Goal: Transaction & Acquisition: Book appointment/travel/reservation

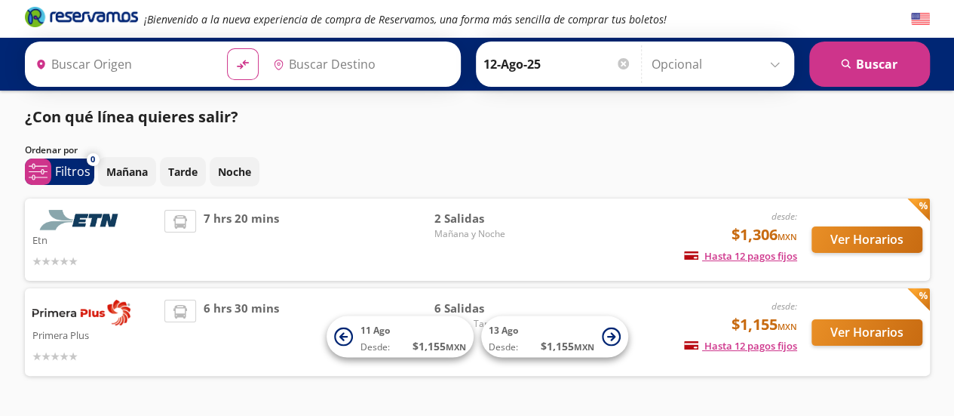
type input "[GEOGRAPHIC_DATA], [GEOGRAPHIC_DATA]"
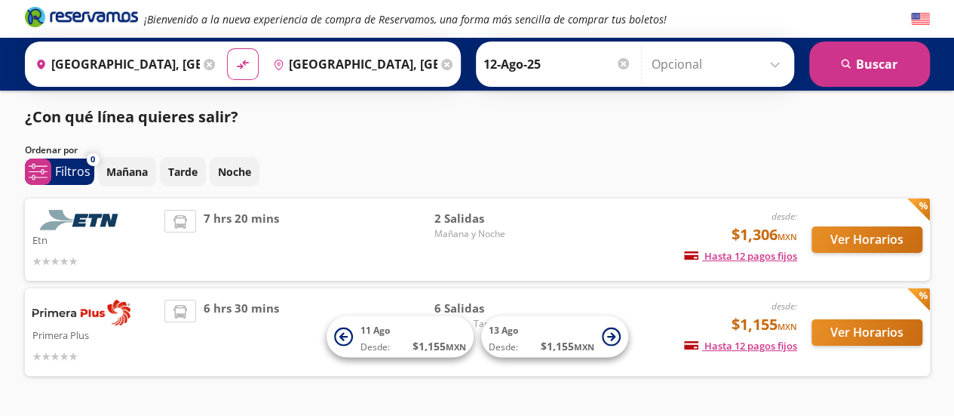
scroll to position [42, 0]
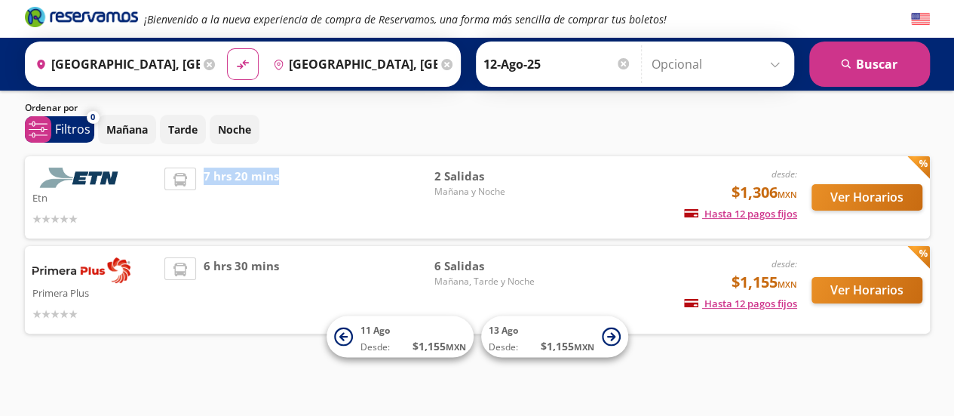
drag, startPoint x: 204, startPoint y: 174, endPoint x: 311, endPoint y: 170, distance: 107.2
click at [311, 170] on div "7 hrs 20 mins" at bounding box center [298, 197] width 269 height 60
click at [343, 268] on div "6 hrs 30 mins" at bounding box center [298, 289] width 269 height 65
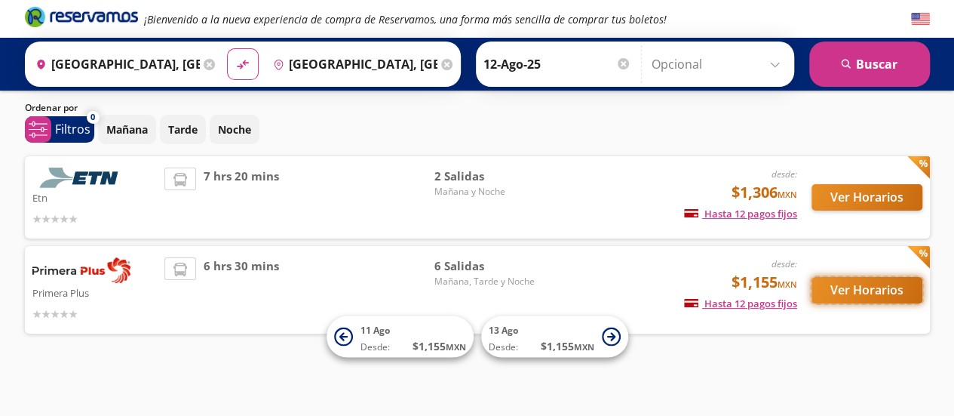
click at [822, 297] on button "Ver Horarios" at bounding box center [867, 290] width 111 height 26
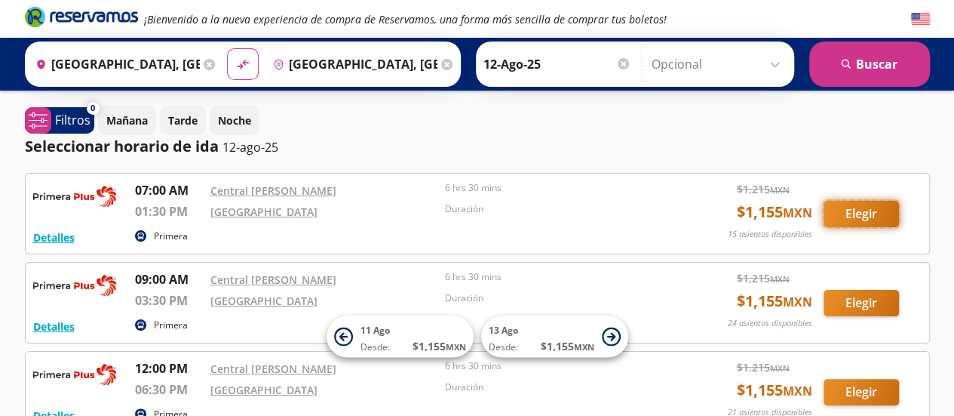
click at [845, 211] on button "Elegir" at bounding box center [861, 214] width 75 height 26
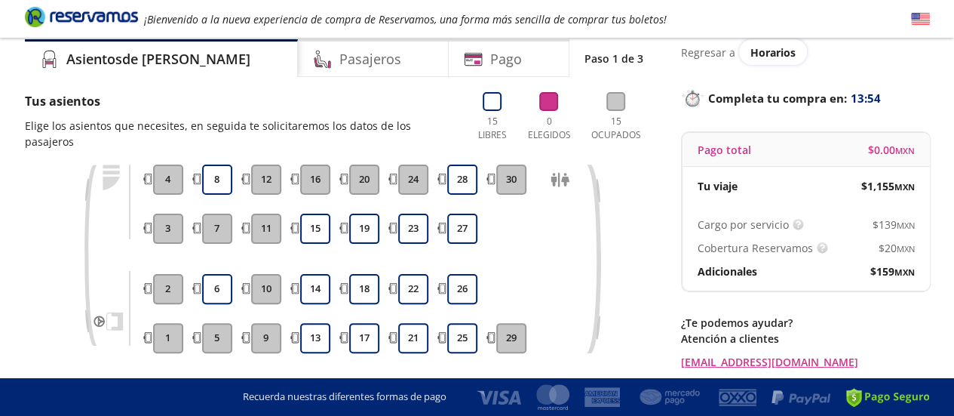
scroll to position [57, 0]
click at [368, 280] on button "18" at bounding box center [364, 288] width 30 height 30
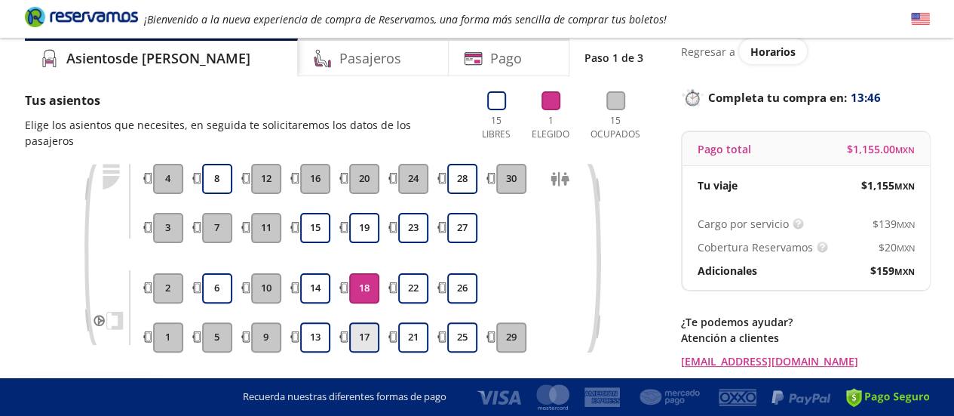
click at [366, 324] on button "17" at bounding box center [364, 337] width 30 height 30
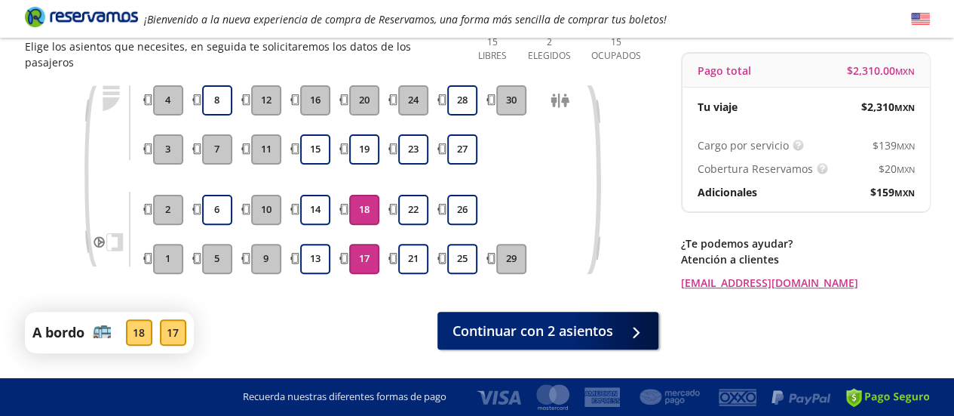
scroll to position [138, 0]
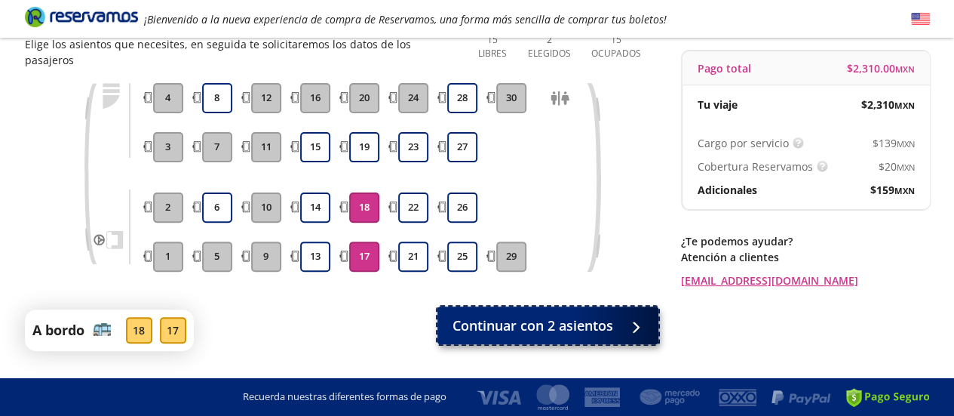
click at [573, 315] on span "Continuar con 2 asientos" at bounding box center [533, 325] width 161 height 20
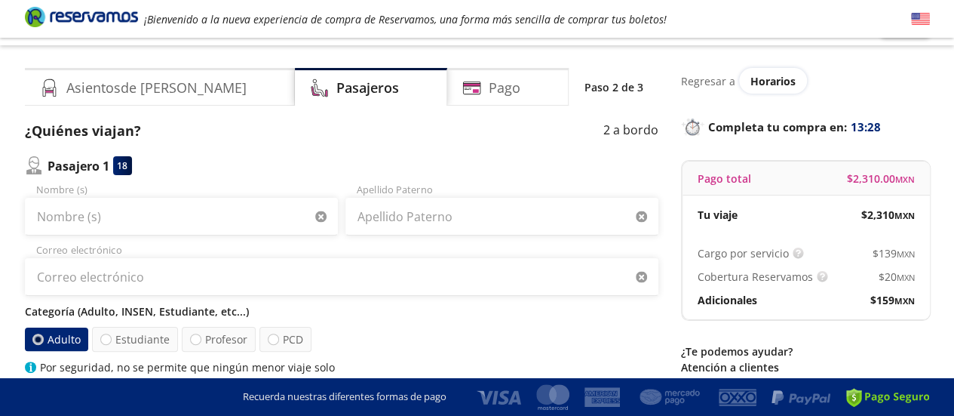
scroll to position [38, 0]
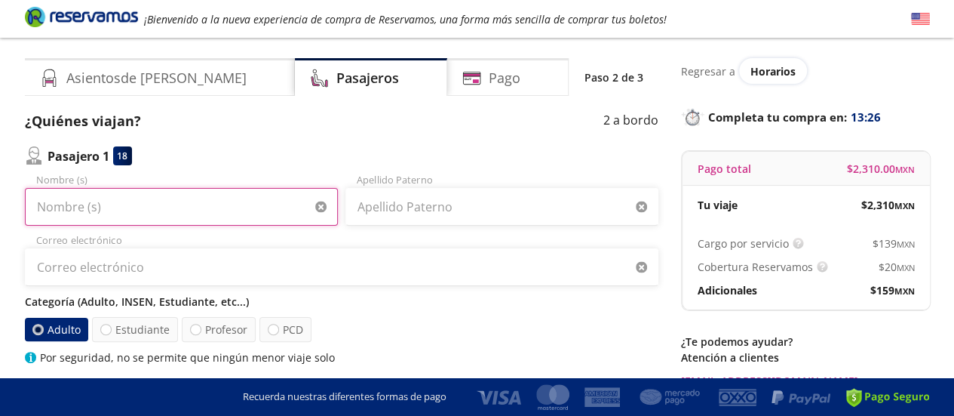
click at [227, 202] on input "Nombre (s)" at bounding box center [181, 207] width 313 height 38
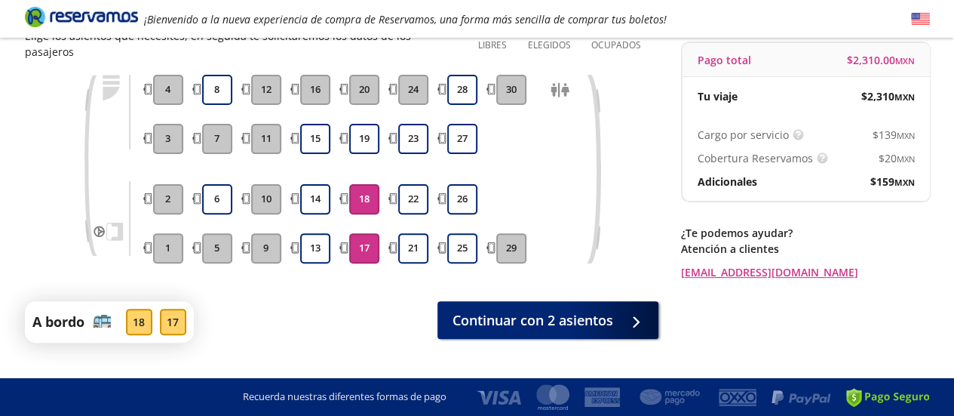
scroll to position [127, 0]
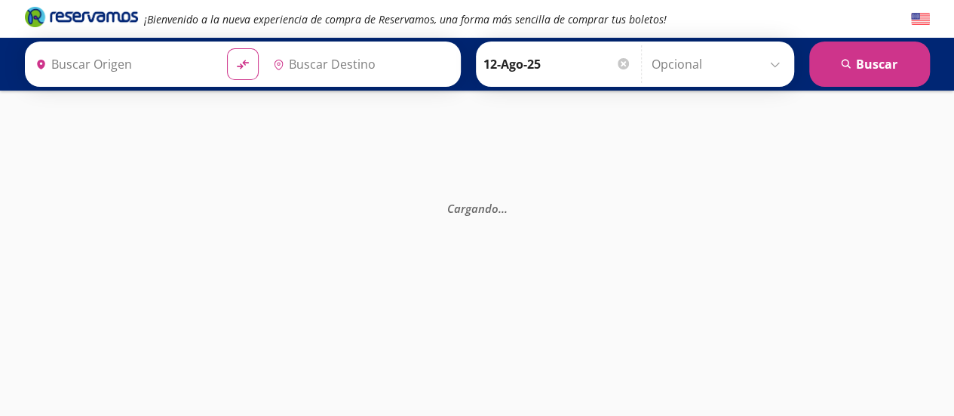
type input "[GEOGRAPHIC_DATA], [GEOGRAPHIC_DATA]"
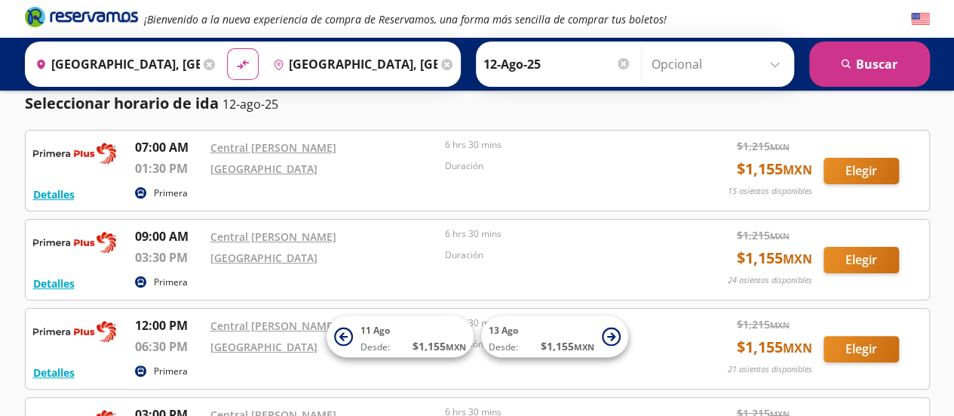
scroll to position [45, 0]
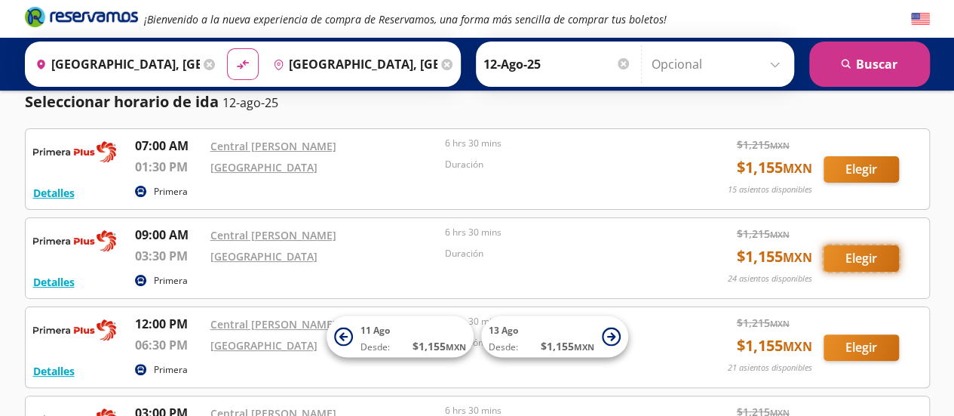
click at [849, 257] on button "Elegir" at bounding box center [861, 258] width 75 height 26
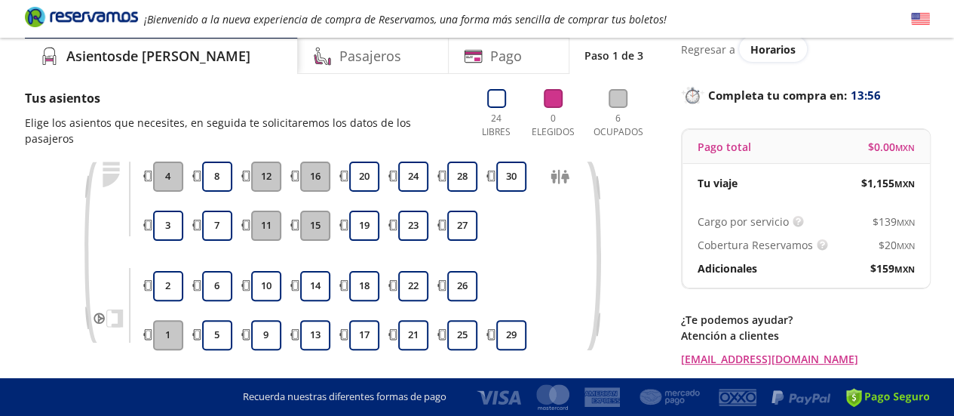
scroll to position [77, 0]
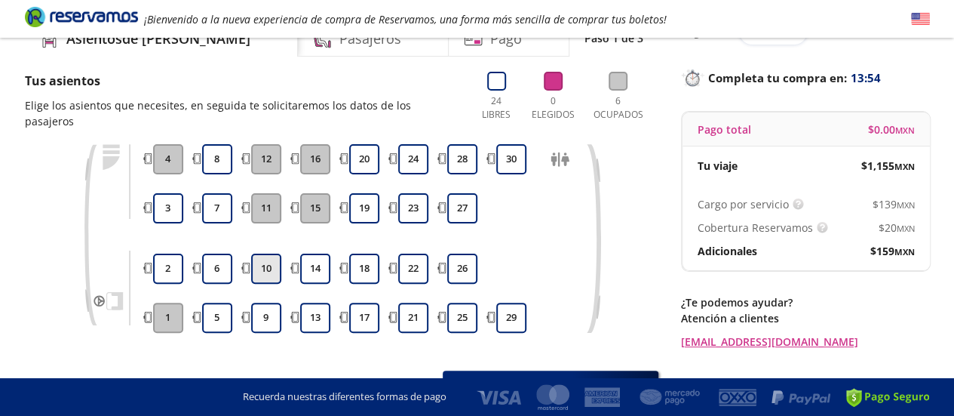
click at [260, 253] on button "10" at bounding box center [266, 268] width 30 height 30
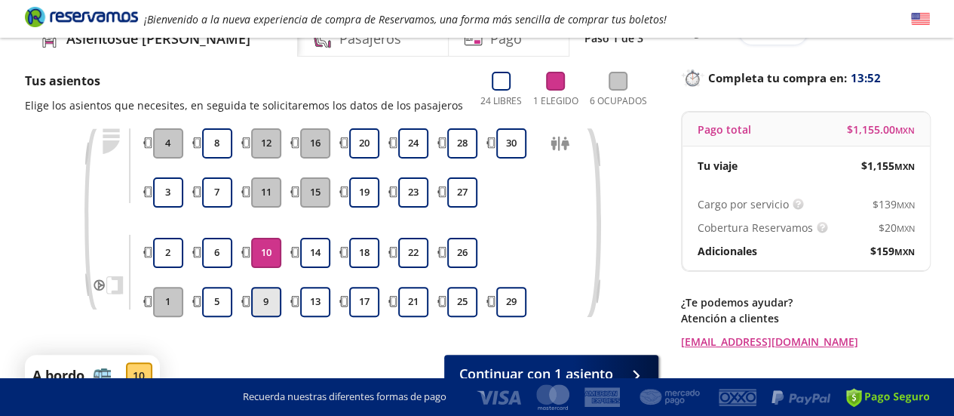
click at [263, 306] on button "9" at bounding box center [266, 302] width 30 height 30
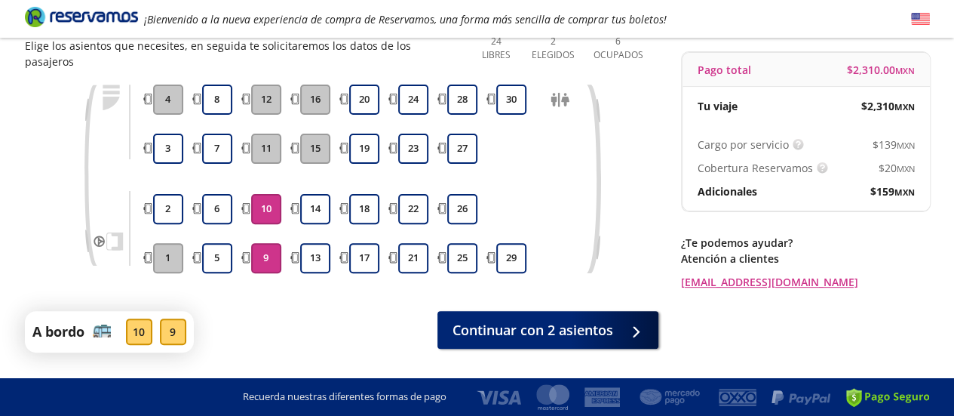
scroll to position [163, 0]
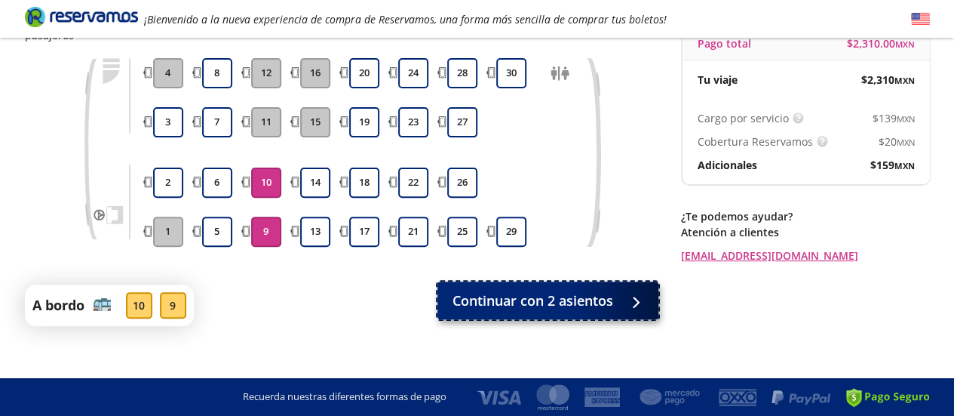
click at [601, 290] on span "Continuar con 2 asientos" at bounding box center [533, 300] width 161 height 20
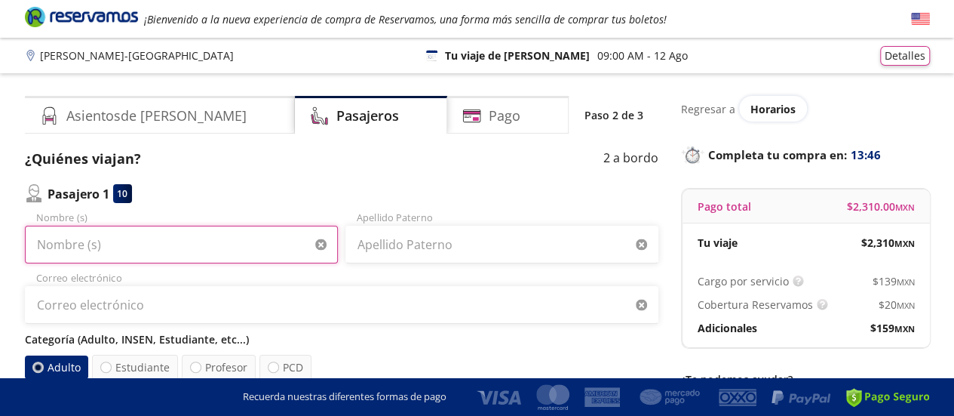
click at [261, 235] on input "Nombre (s)" at bounding box center [181, 245] width 313 height 38
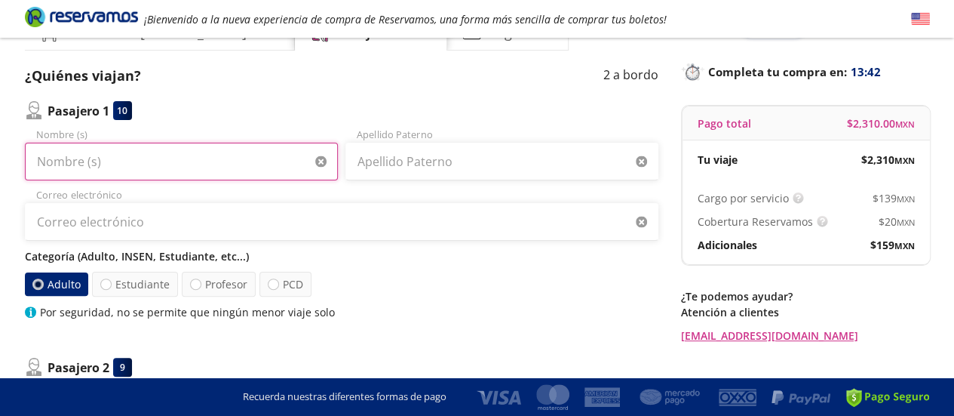
scroll to position [151, 0]
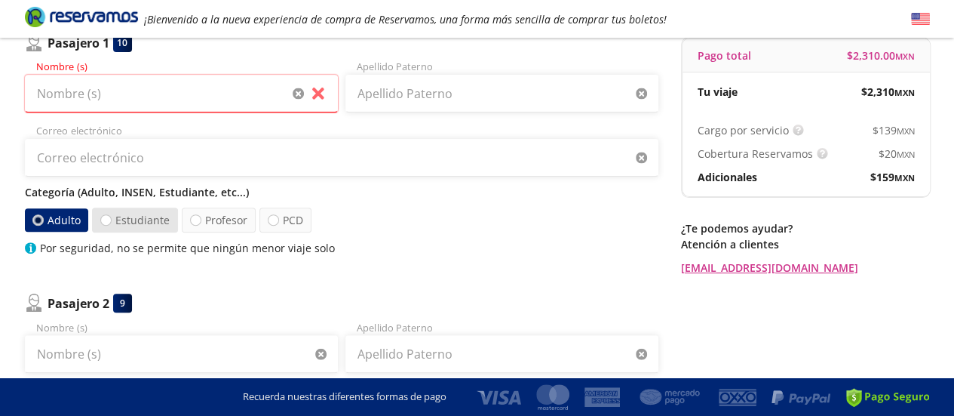
click at [124, 218] on label "Estudiante" at bounding box center [135, 219] width 86 height 25
click at [111, 218] on input "Estudiante" at bounding box center [106, 220] width 10 height 10
radio input "true"
radio input "false"
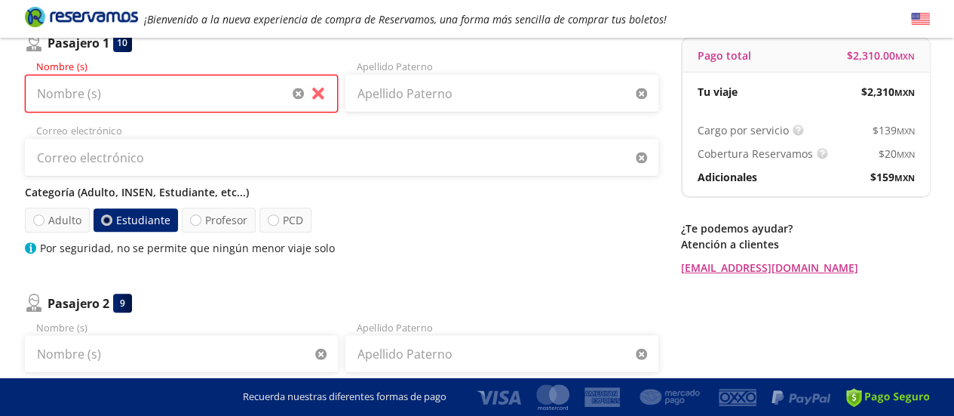
click at [131, 102] on input "Nombre (s)" at bounding box center [181, 94] width 313 height 38
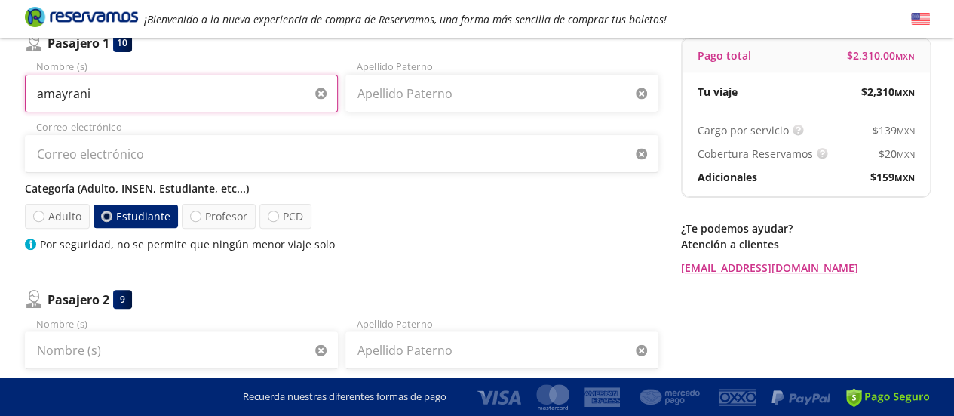
type input "amayrani"
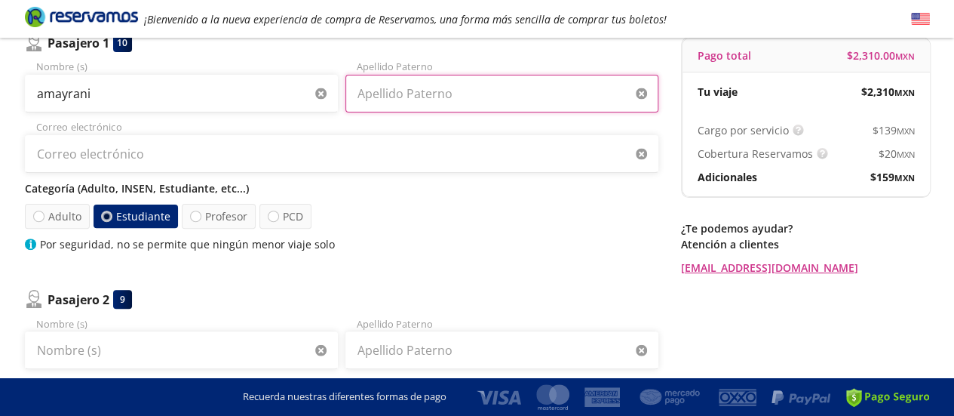
click at [377, 98] on input "Apellido Paterno" at bounding box center [502, 94] width 313 height 38
type input "[PERSON_NAME]"
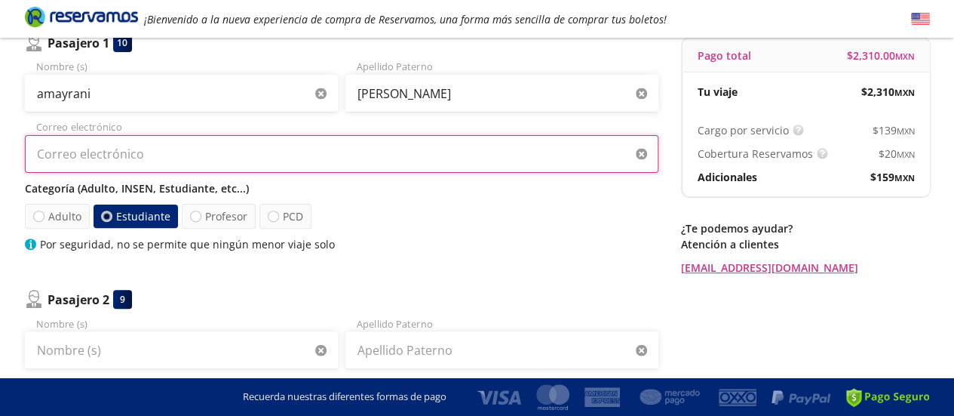
click at [353, 156] on input "Correo electrónico" at bounding box center [342, 154] width 634 height 38
type input "[EMAIL_ADDRESS][DOMAIN_NAME]"
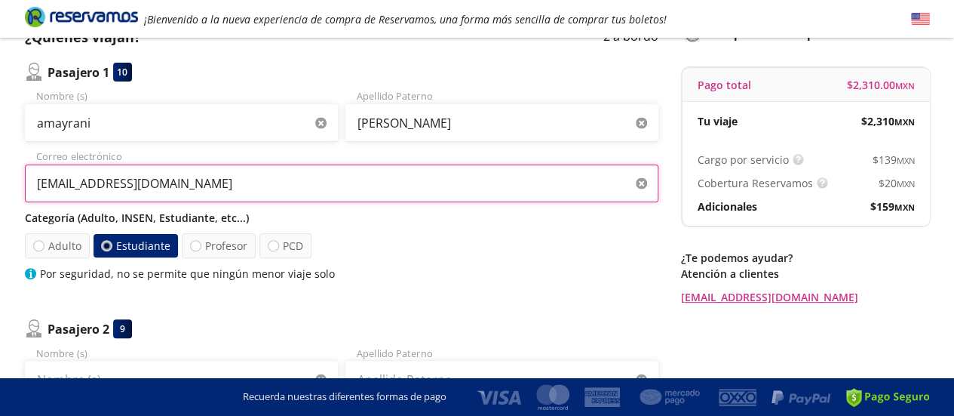
scroll to position [115, 0]
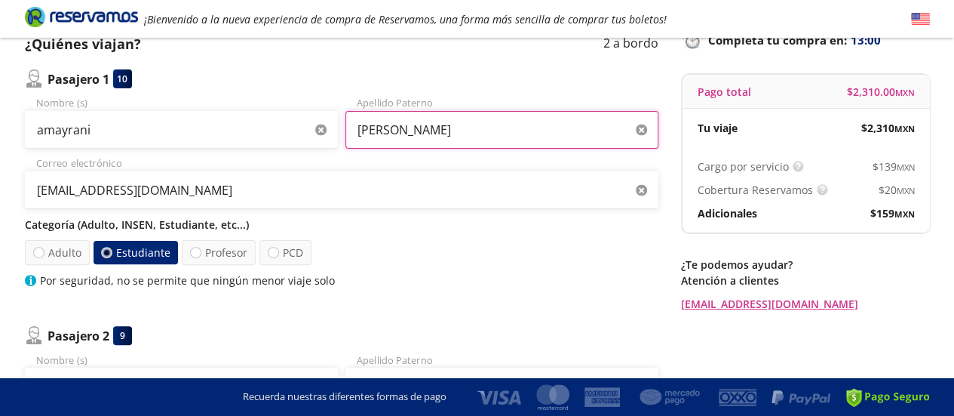
click at [469, 134] on input "[PERSON_NAME]" at bounding box center [502, 130] width 313 height 38
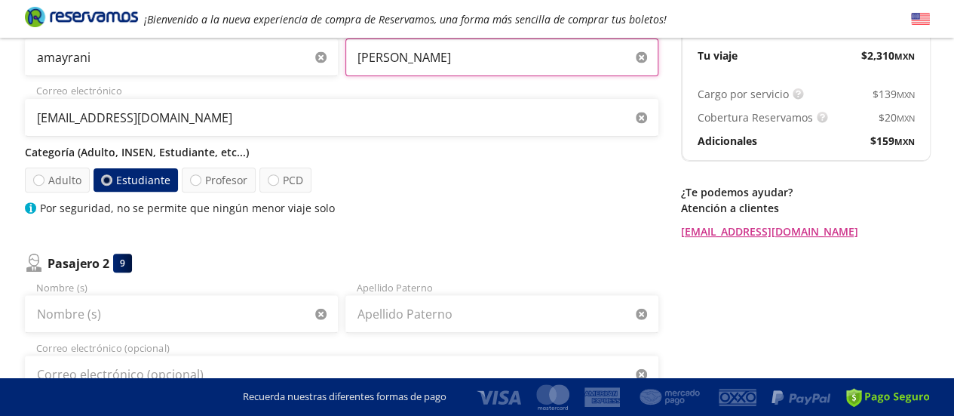
scroll to position [203, 0]
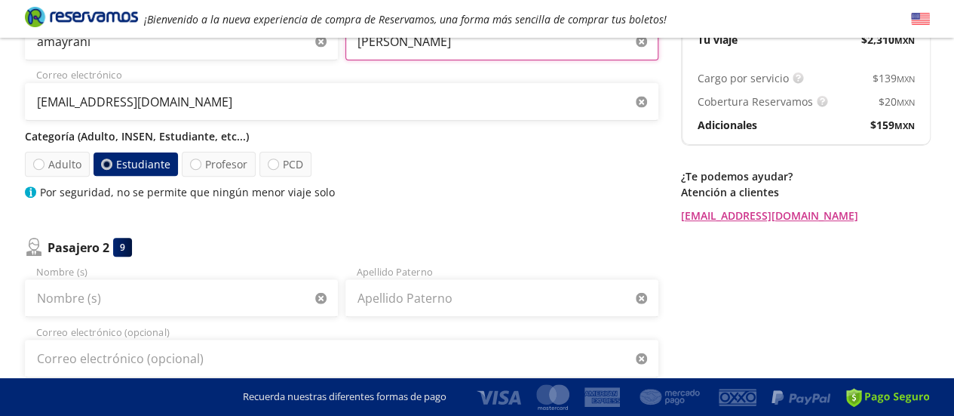
type input "[PERSON_NAME]"
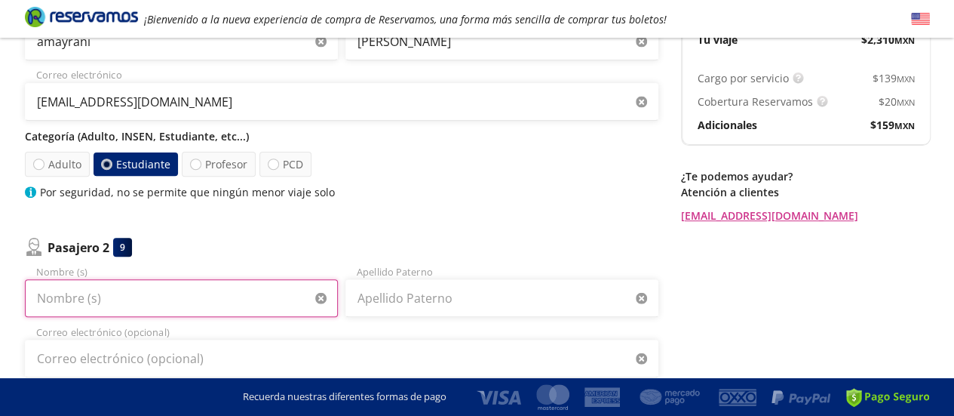
click at [174, 290] on input "Nombre (s)" at bounding box center [181, 298] width 313 height 38
type input "[PERSON_NAME]"
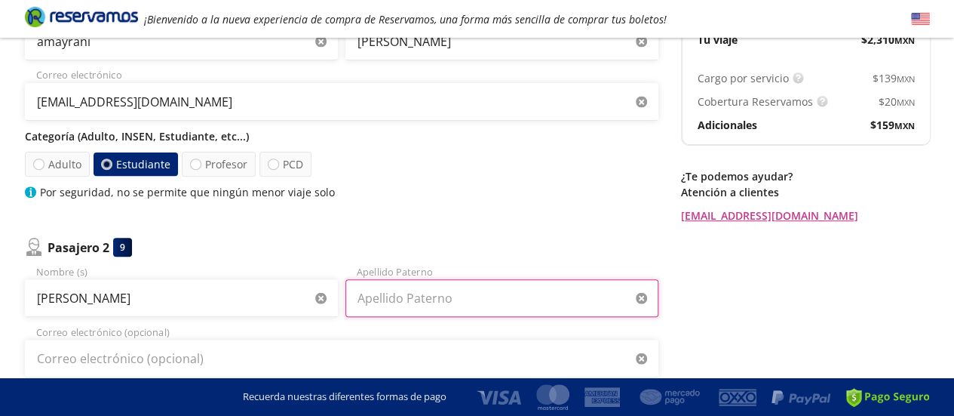
type input "[PERSON_NAME]"
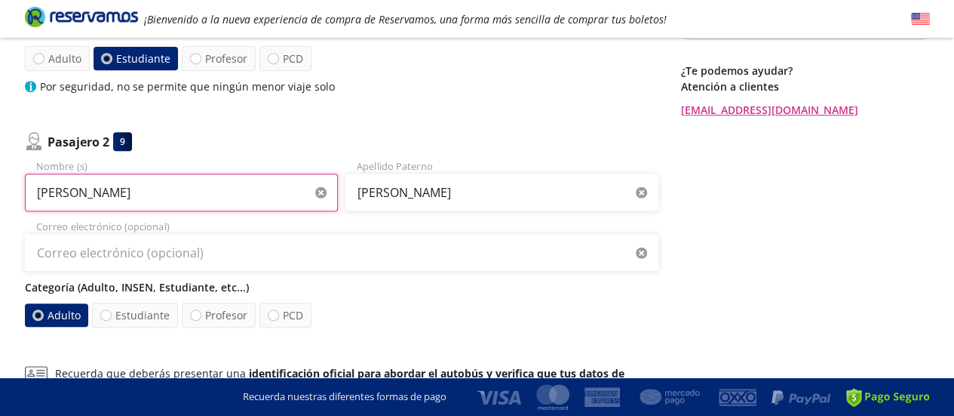
scroll to position [323, 0]
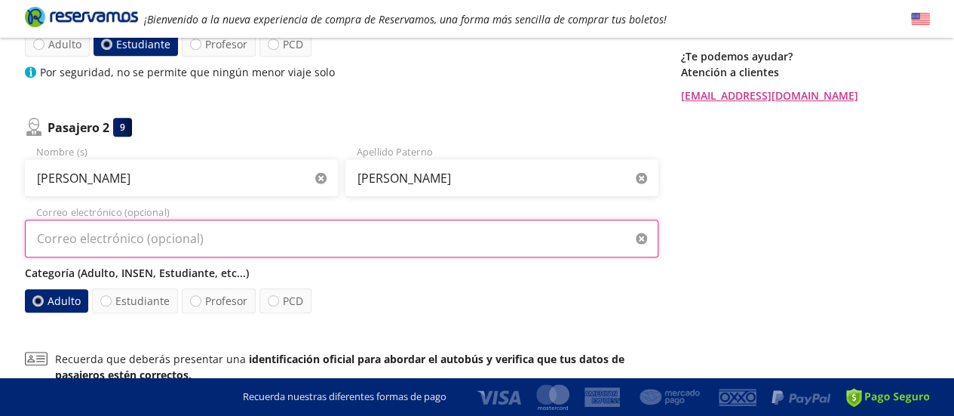
click at [223, 229] on input "Correo electrónico (opcional)" at bounding box center [342, 239] width 634 height 38
type input "[EMAIL_ADDRESS][DOMAIN_NAME]"
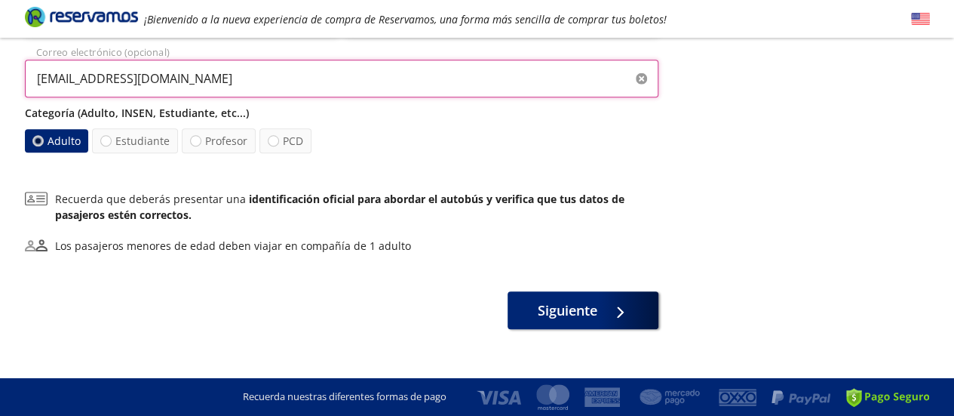
scroll to position [486, 0]
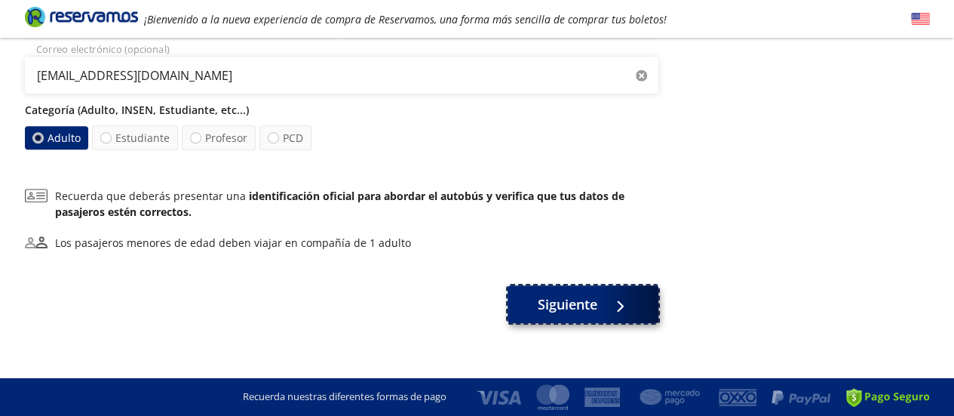
click at [588, 301] on span "Siguiente" at bounding box center [568, 304] width 60 height 20
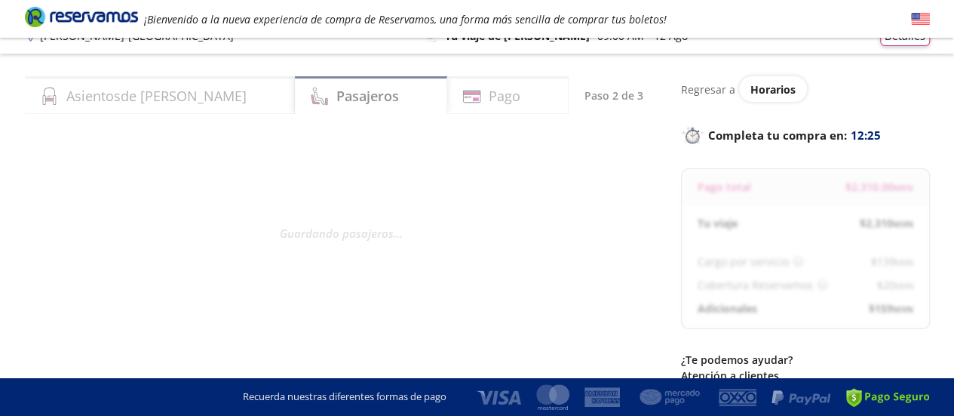
scroll to position [29, 0]
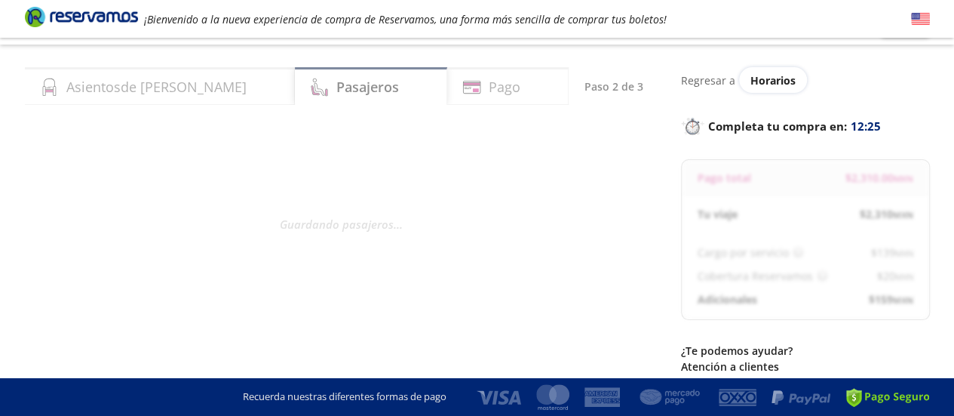
select select "MX"
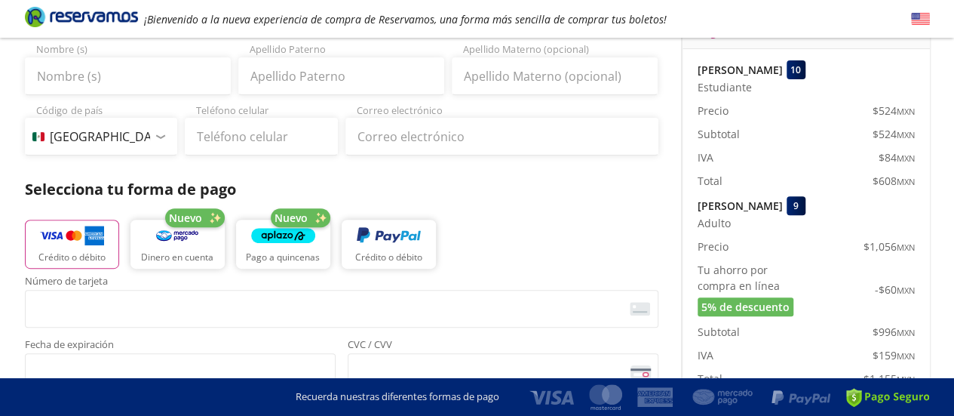
scroll to position [175, 0]
drag, startPoint x: 877, startPoint y: 177, endPoint x: 914, endPoint y: 171, distance: 36.7
click at [914, 172] on span "$ 608 MXN" at bounding box center [894, 180] width 42 height 16
click at [842, 156] on div "$ 84 MXN" at bounding box center [860, 157] width 109 height 16
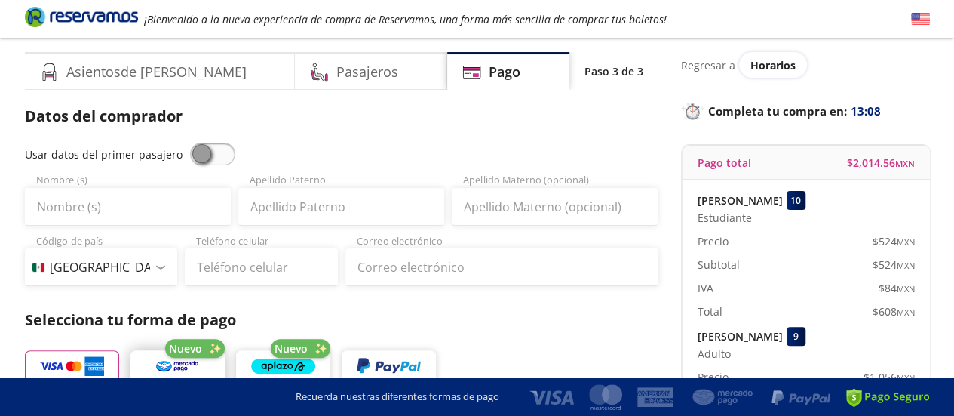
scroll to position [46, 0]
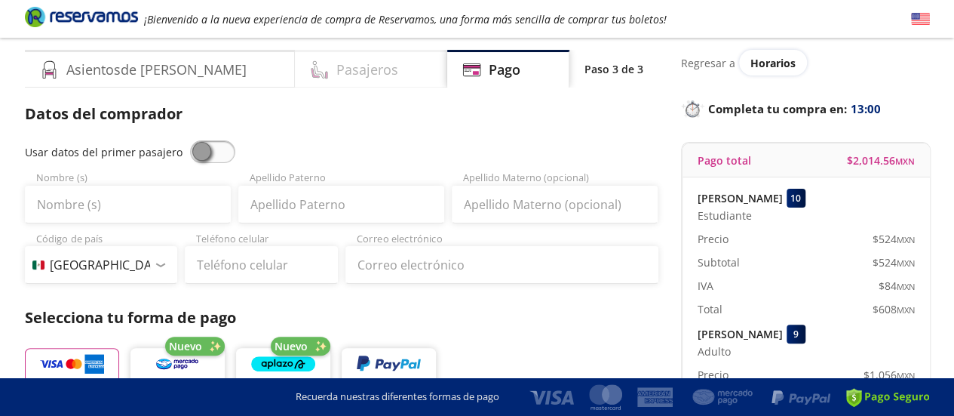
click at [336, 71] on h4 "Pasajeros" at bounding box center [367, 70] width 62 height 20
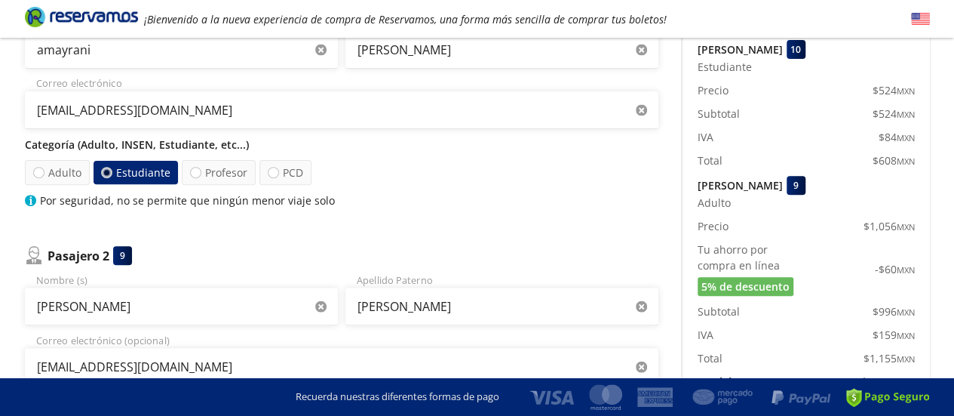
scroll to position [253, 0]
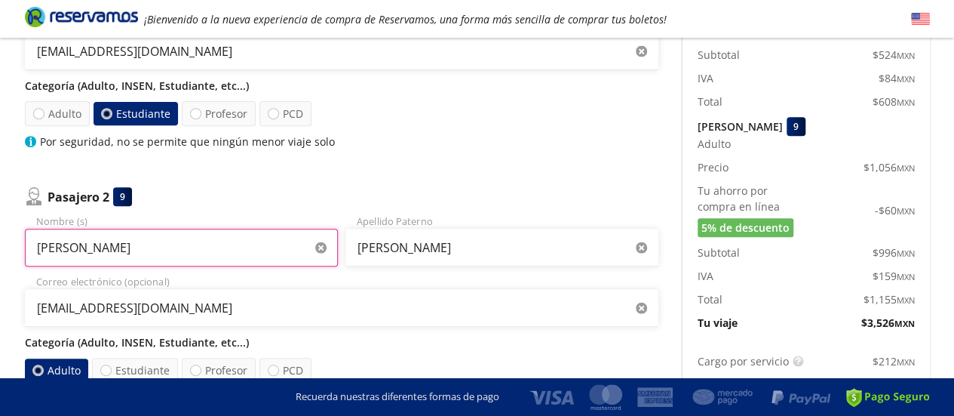
click at [223, 246] on input "[PERSON_NAME]" at bounding box center [181, 248] width 313 height 38
click at [223, 246] on input "bl" at bounding box center [181, 248] width 313 height 38
type input "[PERSON_NAME]"
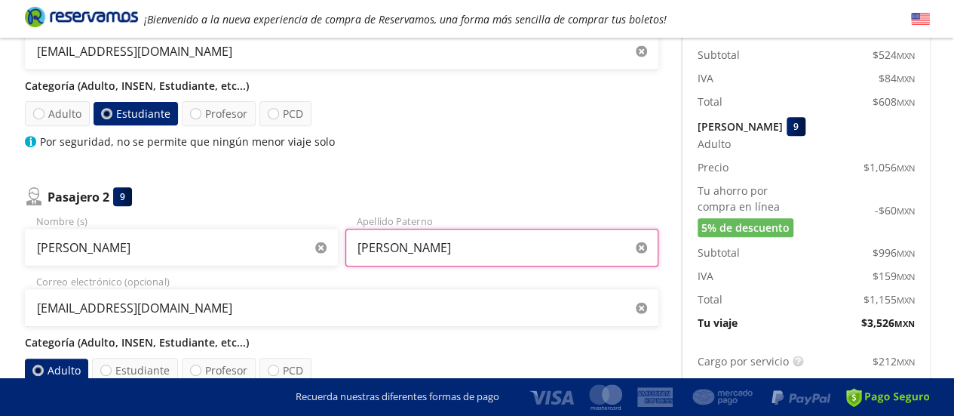
click at [397, 247] on input "[PERSON_NAME]" at bounding box center [502, 248] width 313 height 38
click at [554, 257] on input "[PERSON_NAME]" at bounding box center [502, 248] width 313 height 38
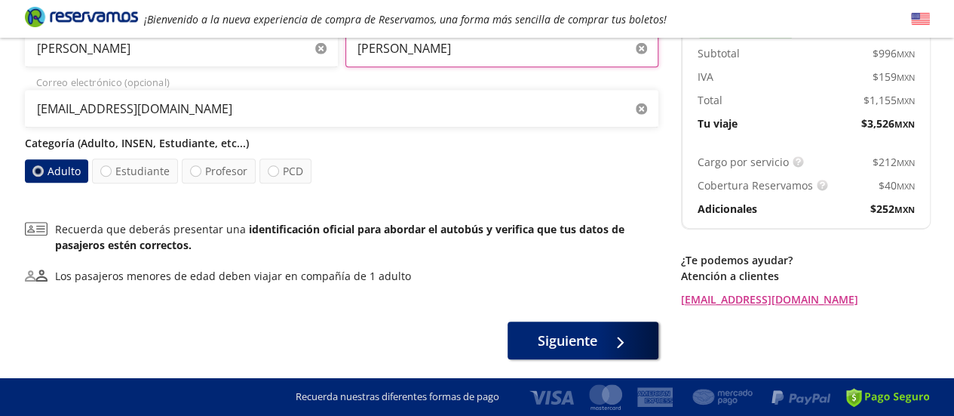
scroll to position [453, 0]
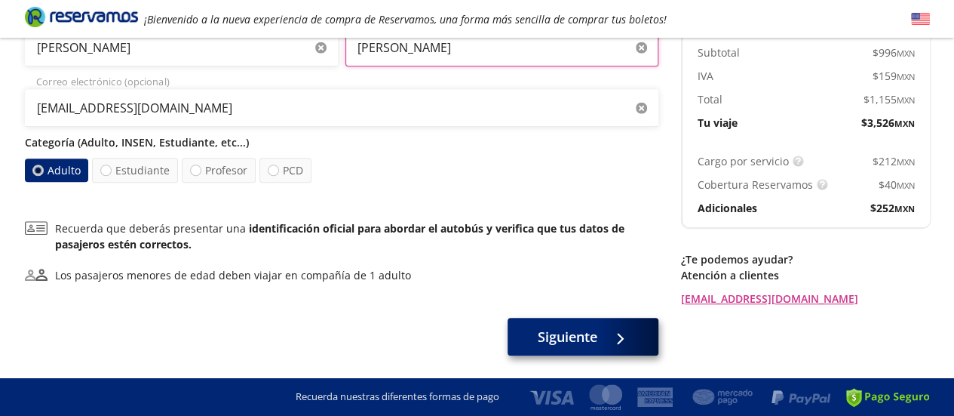
type input "[PERSON_NAME]"
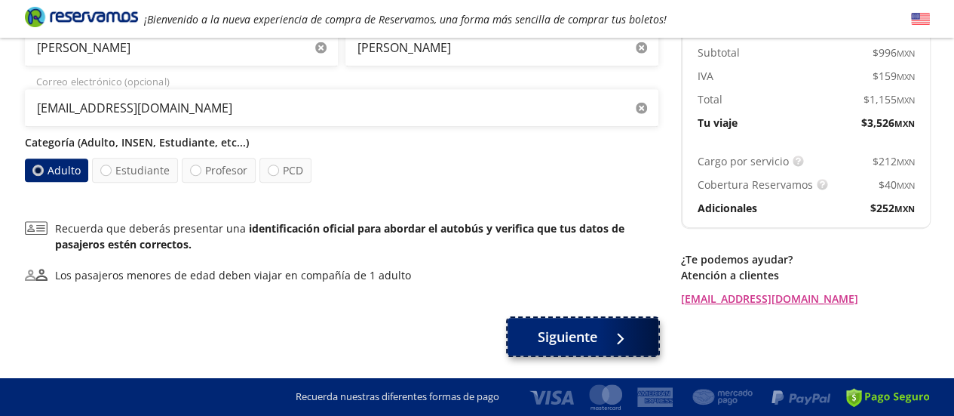
click at [602, 333] on button "Siguiente" at bounding box center [583, 337] width 151 height 38
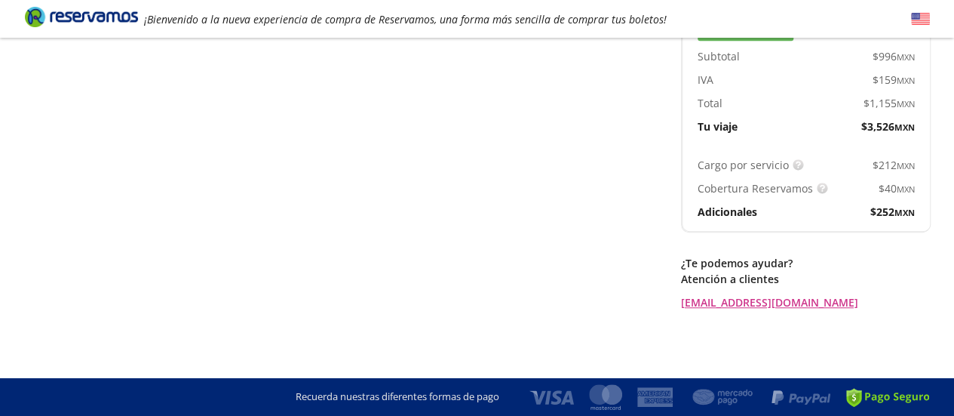
scroll to position [0, 0]
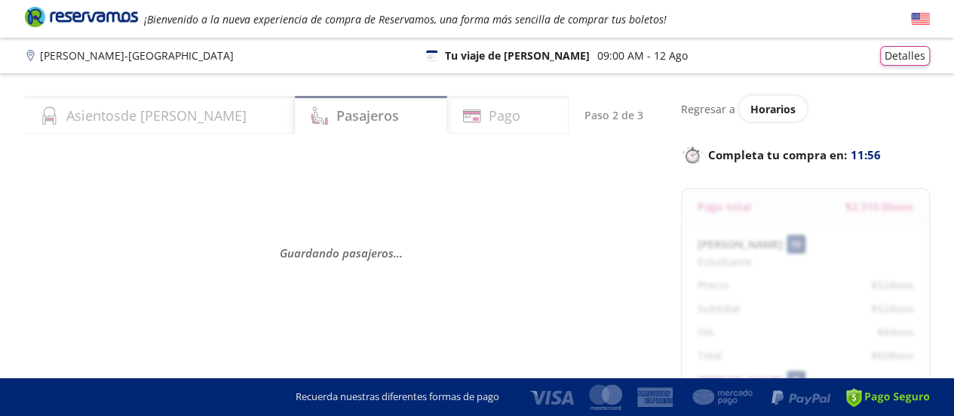
select select "MX"
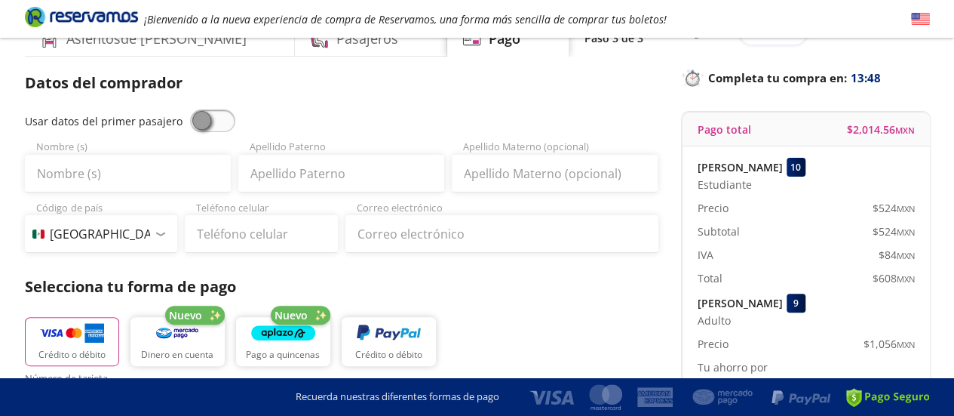
scroll to position [82, 0]
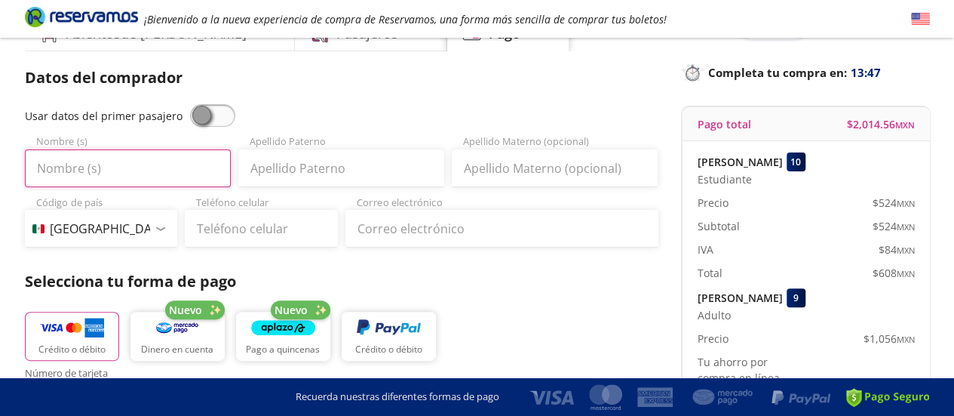
click at [181, 167] on input "Nombre (s)" at bounding box center [128, 168] width 206 height 38
type input "[PERSON_NAME]"
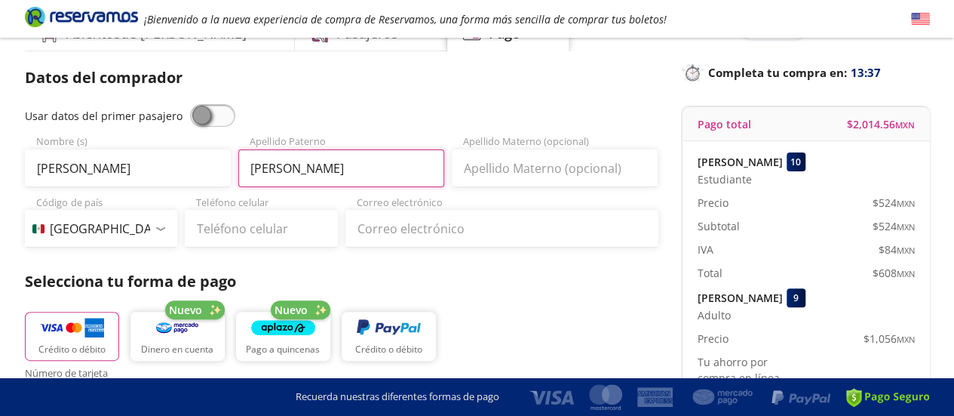
type input "[PERSON_NAME]"
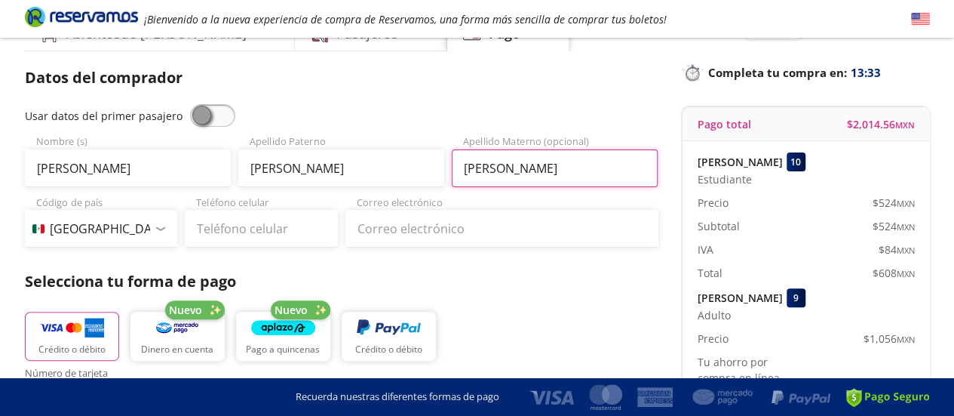
type input "[PERSON_NAME]"
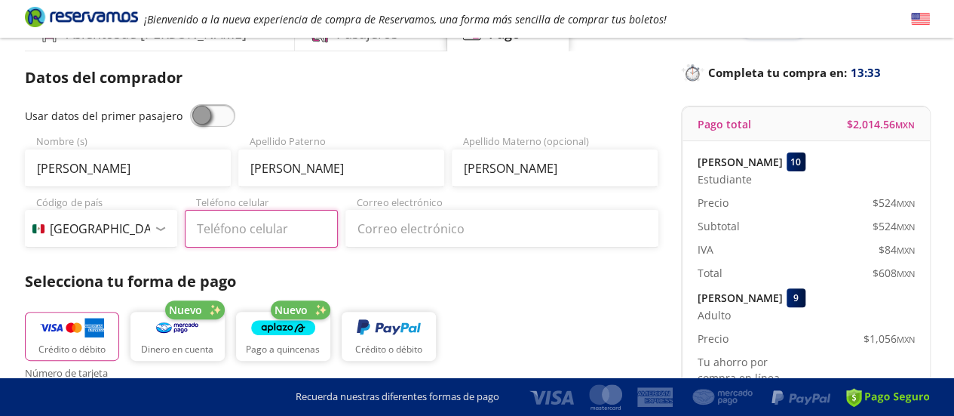
click at [226, 236] on input "Teléfono celular" at bounding box center [261, 229] width 153 height 38
type input "351 161 4456"
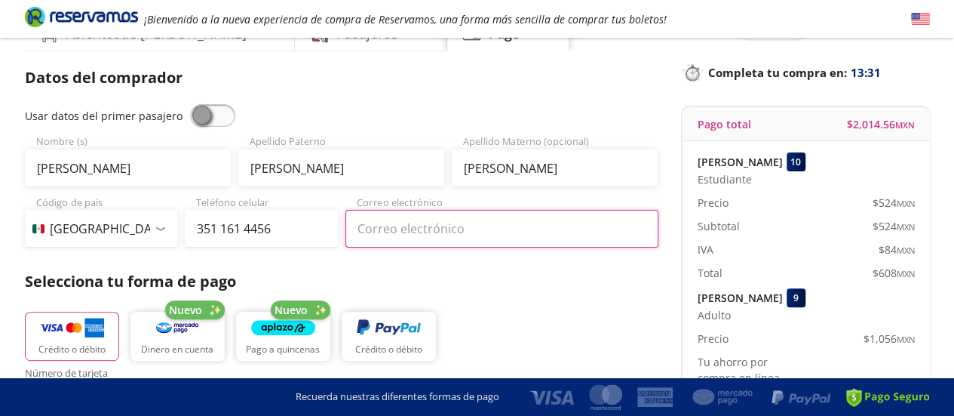
type input "[EMAIL_ADDRESS][DOMAIN_NAME]"
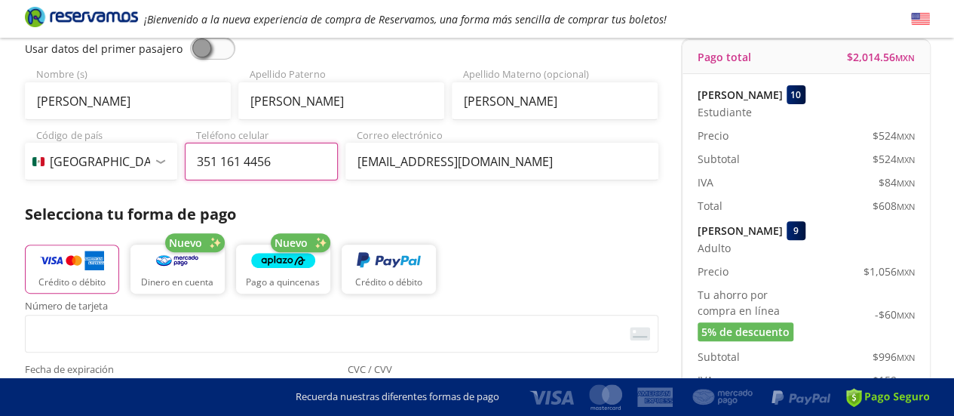
scroll to position [158, 0]
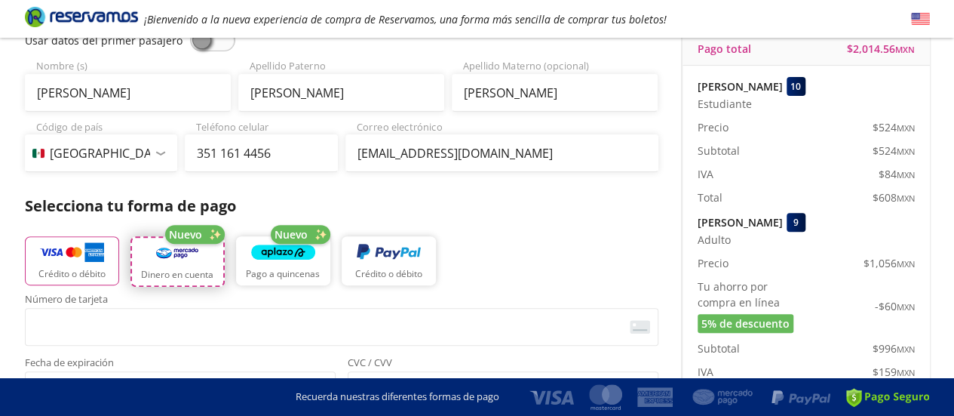
click at [204, 275] on p "Dinero en cuenta" at bounding box center [177, 275] width 72 height 14
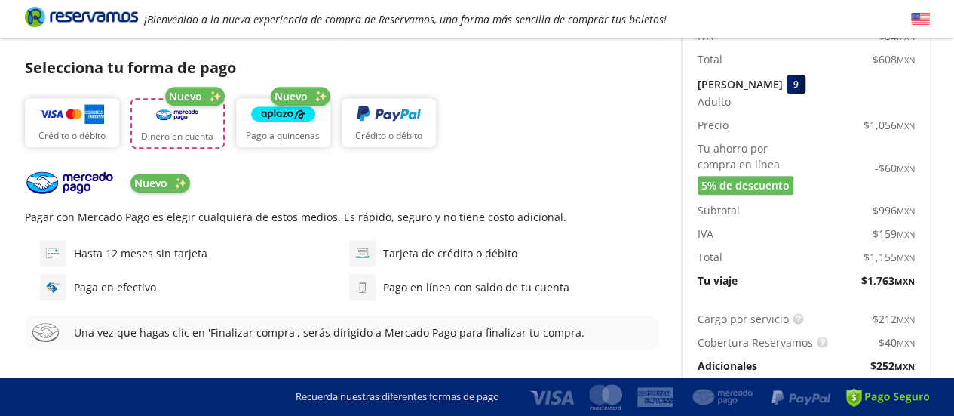
scroll to position [332, 0]
